Goal: Find specific page/section: Find specific page/section

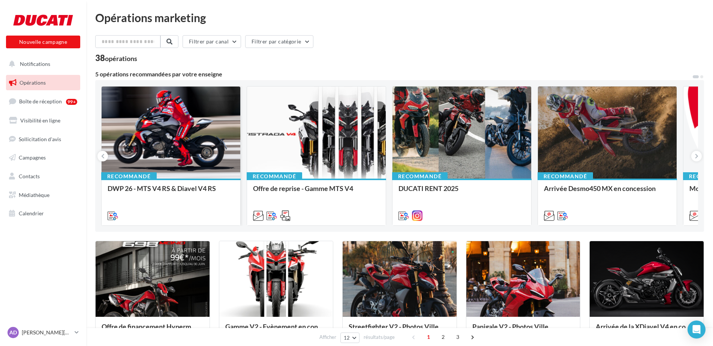
click at [150, 145] on div at bounding box center [171, 133] width 139 height 93
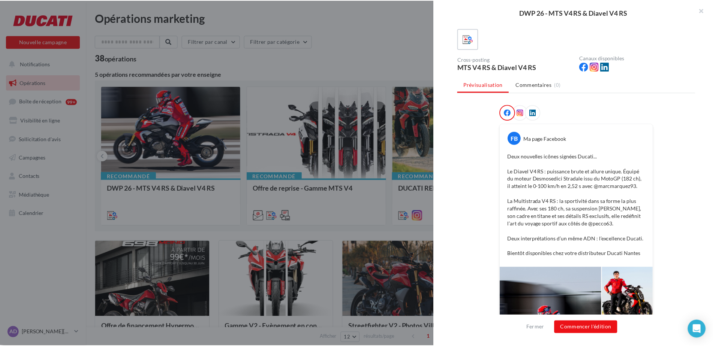
scroll to position [38, 0]
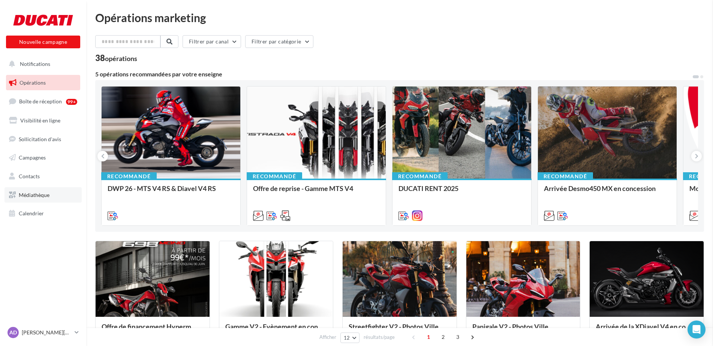
click at [43, 196] on span "Médiathèque" at bounding box center [34, 195] width 31 height 6
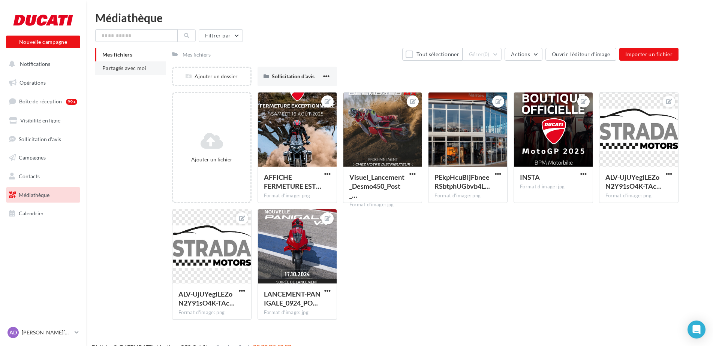
click at [120, 69] on span "Partagés avec moi" at bounding box center [124, 68] width 44 height 6
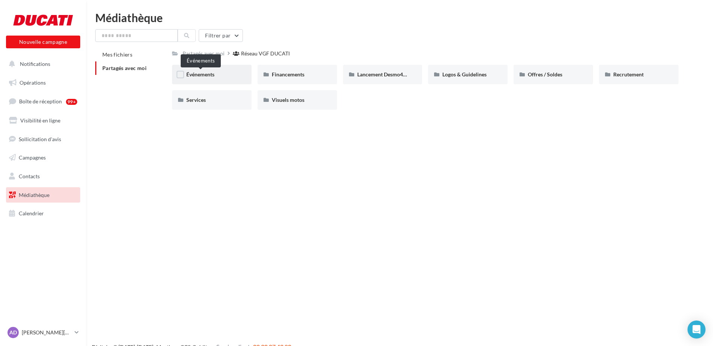
click at [211, 72] on span "Événements" at bounding box center [200, 74] width 28 height 6
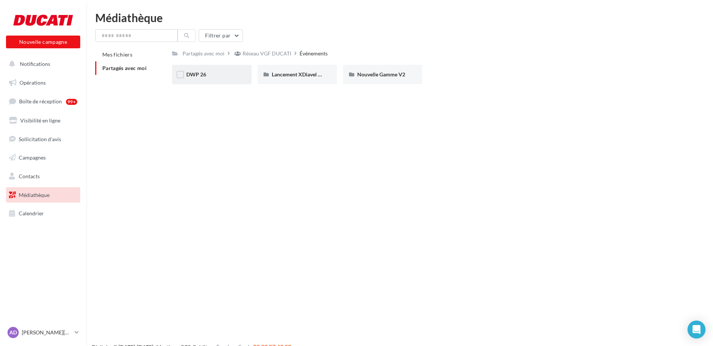
click at [216, 76] on div "DWP 26" at bounding box center [211, 74] width 51 height 7
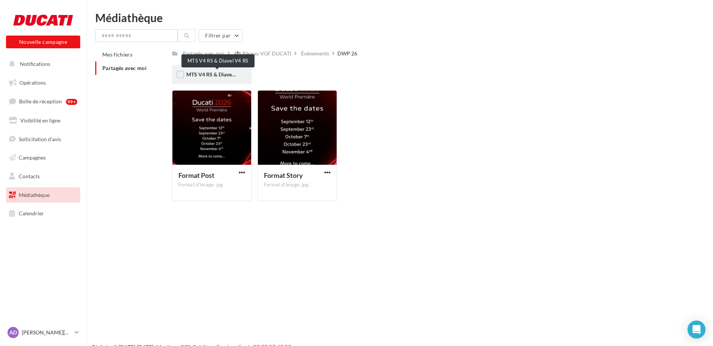
click at [200, 74] on span "MTS V4 RS & Diavel V4 RS" at bounding box center [217, 74] width 62 height 6
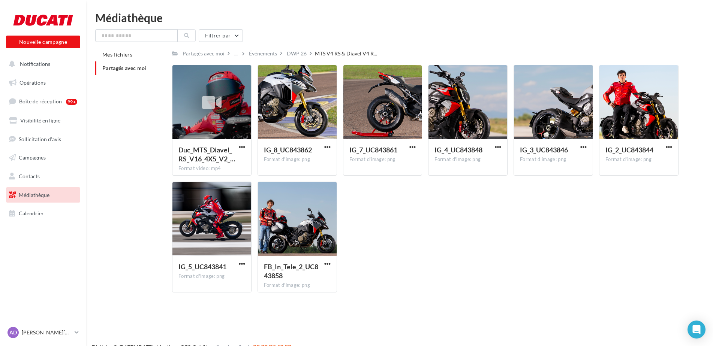
click at [118, 67] on span "Partagés avec moi" at bounding box center [124, 68] width 44 height 6
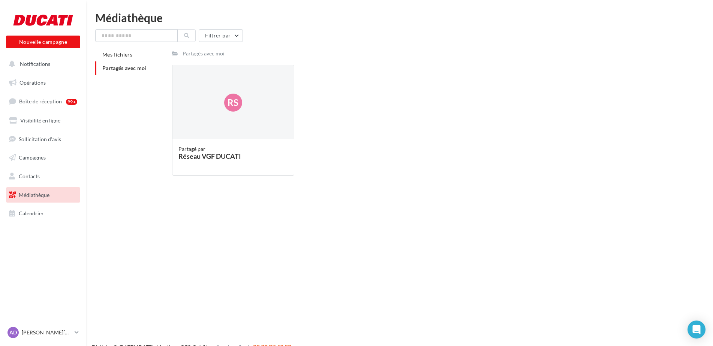
click at [127, 69] on span "Partagés avec moi" at bounding box center [124, 68] width 44 height 6
click at [202, 55] on div "Partagés avec moi" at bounding box center [204, 53] width 42 height 7
click at [233, 96] on span "Rs" at bounding box center [233, 102] width 11 height 13
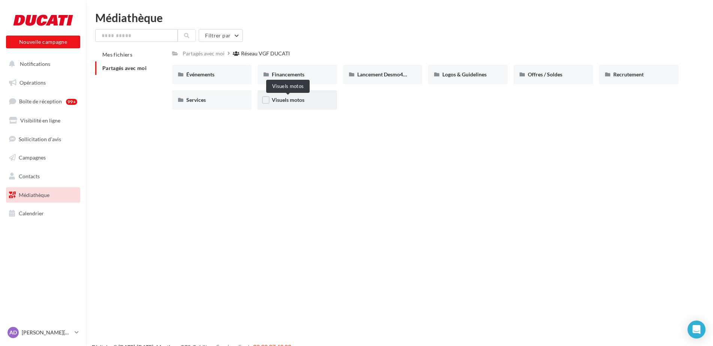
click at [280, 101] on span "Visuels motos" at bounding box center [288, 100] width 33 height 6
